Goal: Task Accomplishment & Management: Use online tool/utility

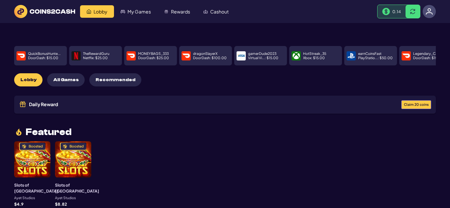
click at [420, 105] on button "Claim 20 coins" at bounding box center [416, 104] width 30 height 9
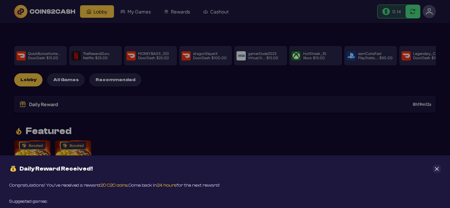
click at [440, 170] on button "Close" at bounding box center [437, 169] width 8 height 8
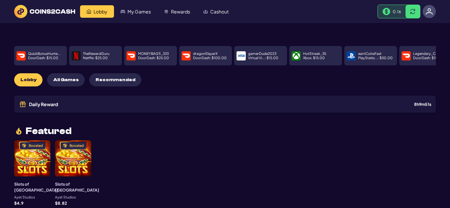
click at [162, 127] on div "Featured Boosted Slots of Vegas Ayet Studios $ 4.9 Boosted Slots of Vegas Ayet …" at bounding box center [225, 166] width 422 height 79
click at [432, 12] on img at bounding box center [429, 11] width 7 height 7
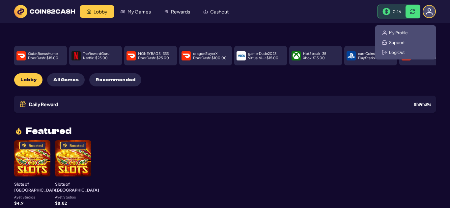
click at [130, 134] on div "Featured Boosted Slots of Vegas Ayet Studios $ 4.9 Boosted Slots of Vegas Ayet …" at bounding box center [225, 166] width 422 height 79
click at [347, 177] on div "Featured Boosted Slots of Vegas Ayet Studios $ 4.9 Boosted Slots of Vegas Ayet …" at bounding box center [225, 166] width 422 height 79
click at [241, 133] on div "Featured Boosted Slots of Vegas Ayet Studios $ 4.9 Boosted Slots of Vegas Ayet …" at bounding box center [225, 166] width 422 height 79
click at [370, 9] on div "Lobby My Games Rewards Cashout 0.16" at bounding box center [225, 12] width 422 height 14
click at [433, 13] on div at bounding box center [429, 11] width 13 height 13
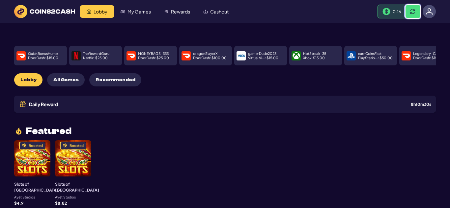
click at [407, 13] on button at bounding box center [412, 11] width 14 height 13
